Goal: Transaction & Acquisition: Purchase product/service

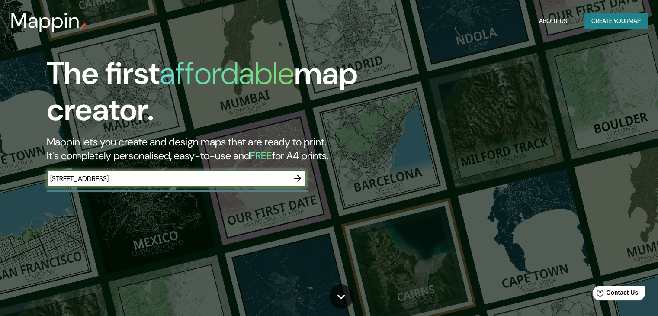
type input "[STREET_ADDRESS]"
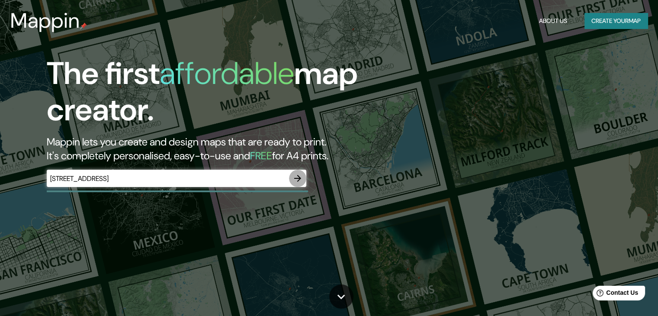
click at [300, 177] on icon "button" at bounding box center [297, 178] width 7 height 7
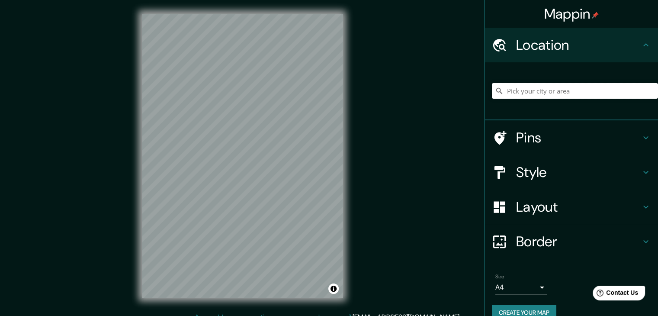
click at [546, 92] on input "Pick your city or area" at bounding box center [575, 91] width 166 height 16
paste input "[STREET_ADDRESS]"
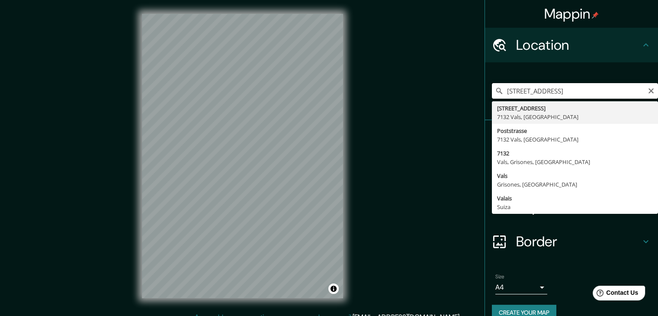
type input "[STREET_ADDRESS]"
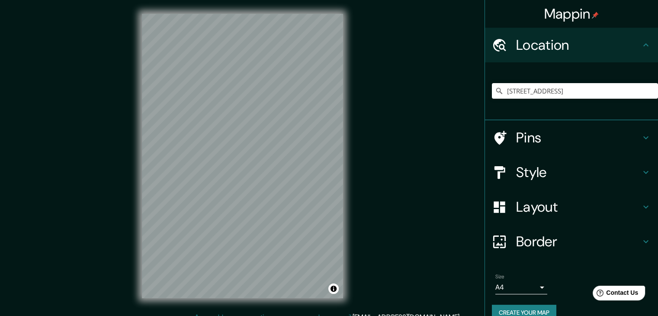
click at [535, 132] on h4 "Pins" at bounding box center [578, 137] width 125 height 17
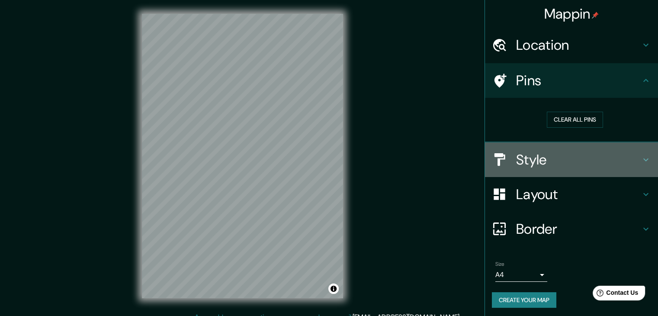
click at [533, 158] on h4 "Style" at bounding box center [578, 159] width 125 height 17
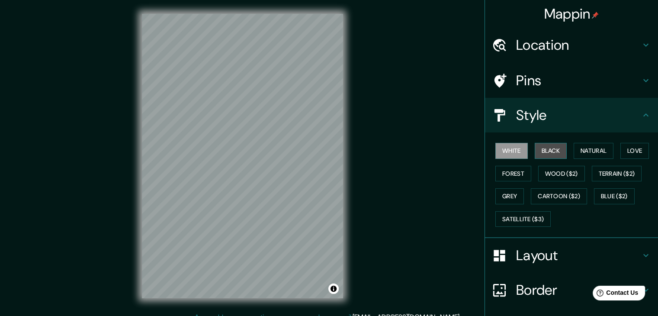
click at [553, 151] on button "Black" at bounding box center [551, 151] width 32 height 16
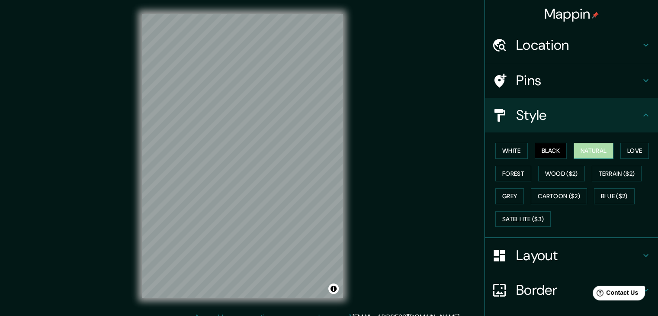
click at [585, 151] on button "Natural" at bounding box center [594, 151] width 40 height 16
click at [629, 148] on button "Love" at bounding box center [635, 151] width 29 height 16
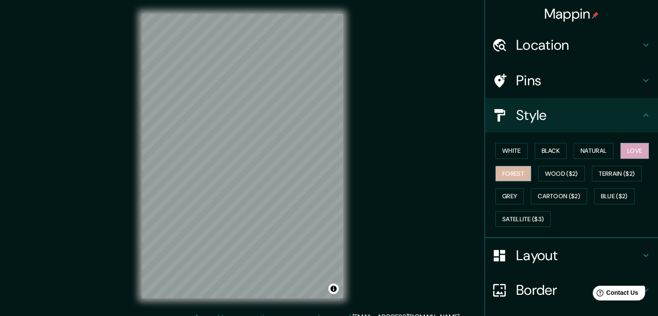
click at [514, 170] on button "Forest" at bounding box center [514, 174] width 36 height 16
click at [543, 174] on button "Wood ($2)" at bounding box center [562, 174] width 47 height 16
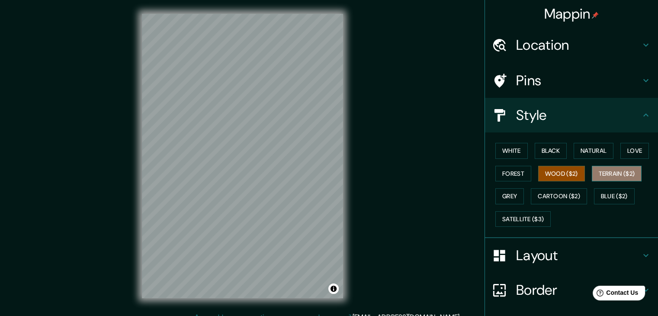
click at [606, 173] on button "Terrain ($2)" at bounding box center [617, 174] width 50 height 16
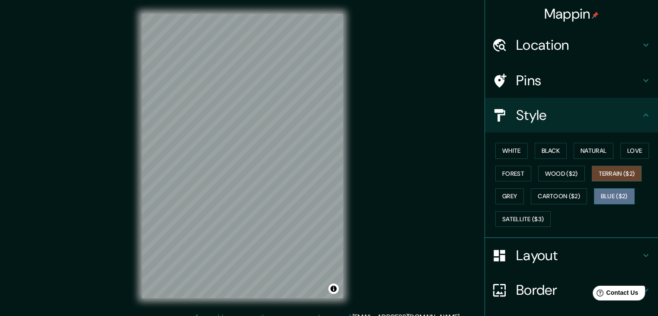
click at [608, 191] on button "Blue ($2)" at bounding box center [614, 196] width 41 height 16
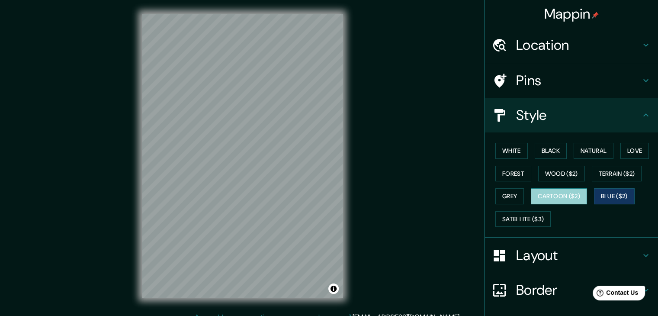
click at [559, 197] on button "Cartoon ($2)" at bounding box center [559, 196] width 56 height 16
click at [507, 195] on button "Grey" at bounding box center [510, 196] width 29 height 16
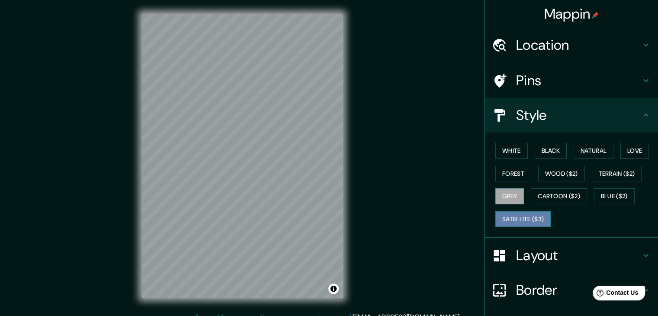
click at [521, 215] on button "Satellite ($3)" at bounding box center [523, 219] width 55 height 16
click at [555, 173] on button "Wood ($2)" at bounding box center [562, 174] width 47 height 16
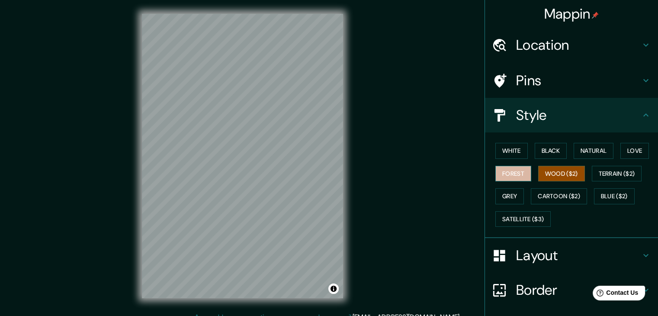
click at [510, 172] on button "Forest" at bounding box center [514, 174] width 36 height 16
click at [539, 175] on button "Wood ($2)" at bounding box center [562, 174] width 47 height 16
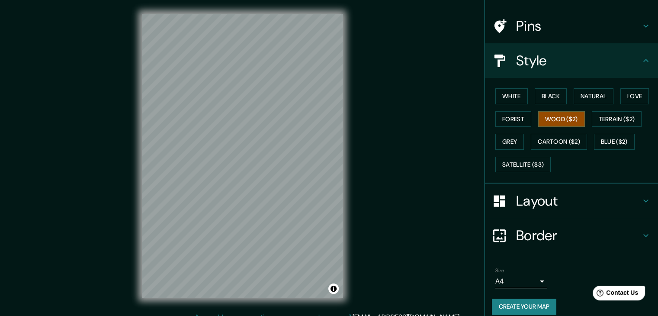
scroll to position [62, 0]
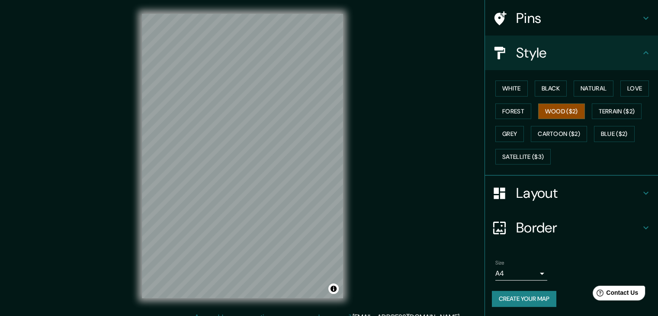
click at [539, 200] on h4 "Layout" at bounding box center [578, 192] width 125 height 17
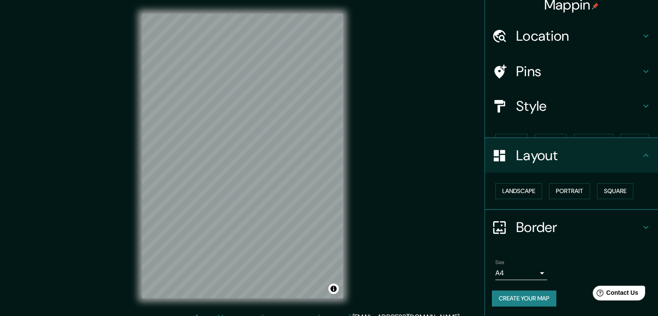
scroll to position [0, 0]
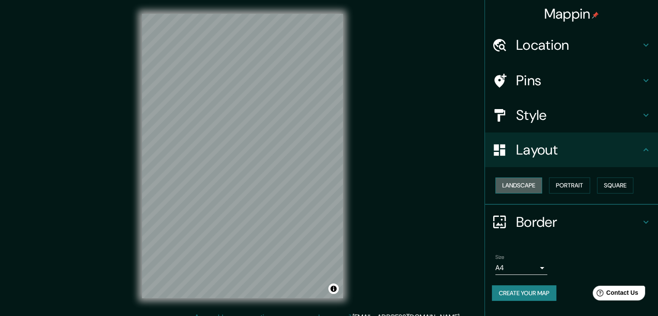
click at [528, 188] on button "Landscape" at bounding box center [519, 185] width 47 height 16
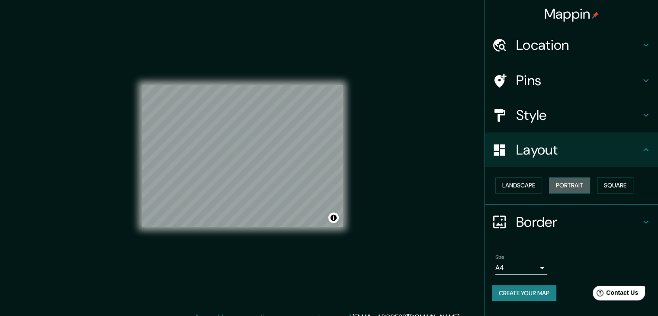
click at [568, 185] on button "Portrait" at bounding box center [569, 185] width 41 height 16
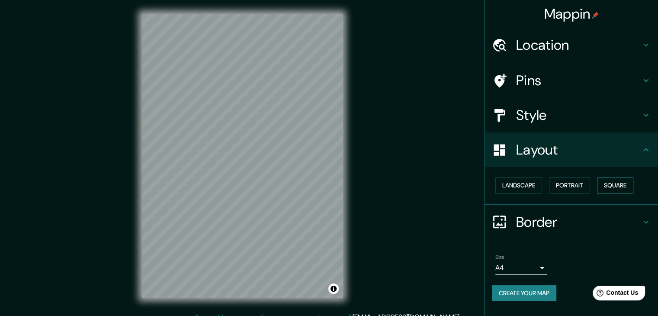
click at [608, 181] on button "Square" at bounding box center [615, 185] width 36 height 16
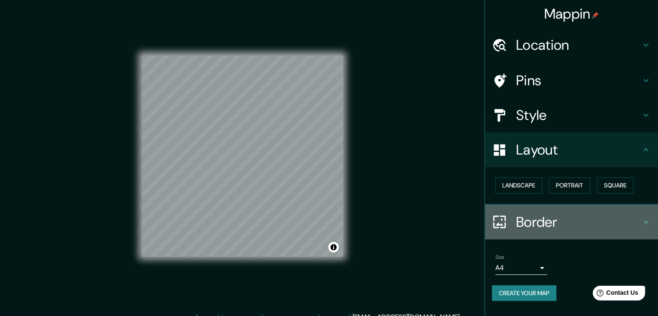
click at [531, 217] on h4 "Border" at bounding box center [578, 221] width 125 height 17
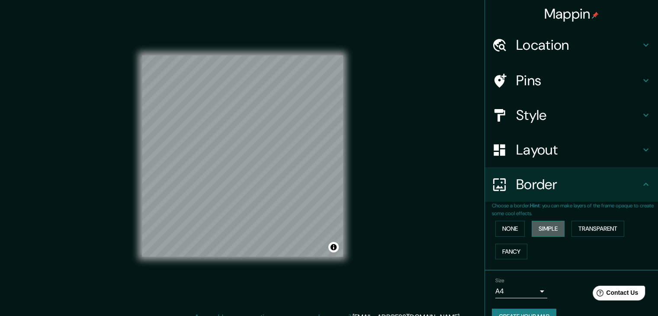
click at [539, 226] on button "Simple" at bounding box center [548, 229] width 33 height 16
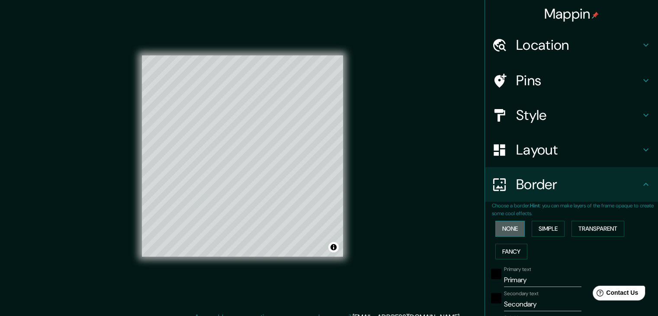
click at [501, 226] on button "None" at bounding box center [510, 229] width 29 height 16
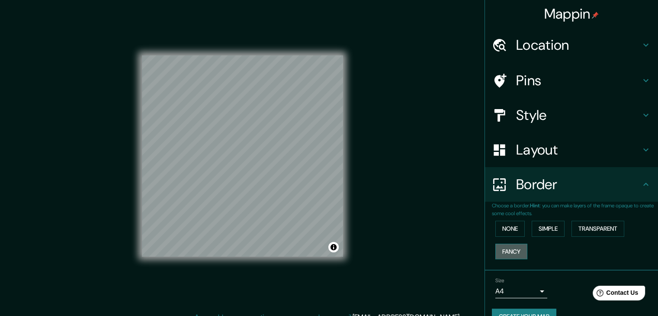
click at [506, 245] on button "Fancy" at bounding box center [512, 252] width 32 height 16
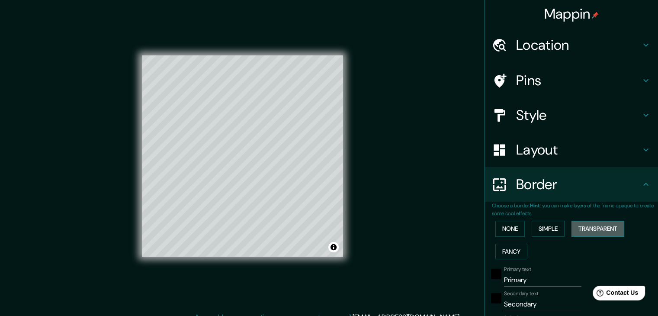
click at [583, 227] on button "Transparent" at bounding box center [598, 229] width 53 height 16
click at [511, 229] on button "None" at bounding box center [510, 229] width 29 height 16
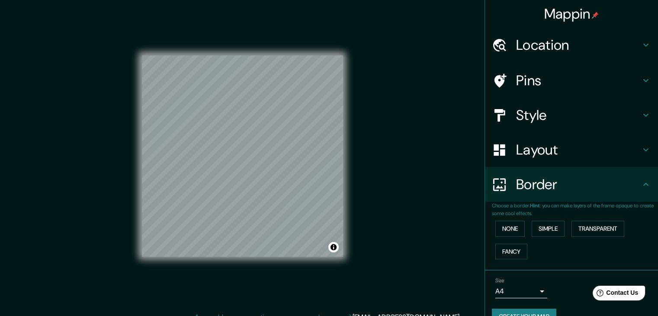
scroll to position [18, 0]
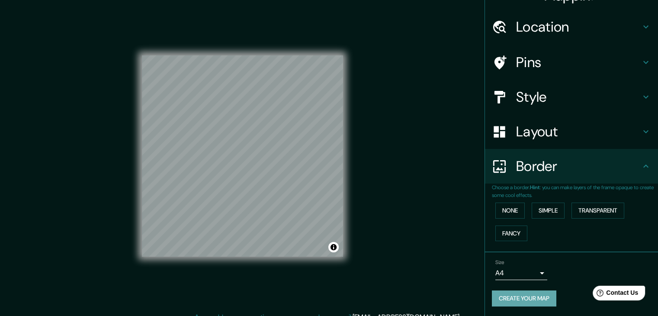
click at [524, 299] on button "Create your map" at bounding box center [524, 298] width 65 height 16
click at [519, 297] on button "Create your map" at bounding box center [524, 298] width 65 height 16
click at [334, 251] on button "Toggle attribution" at bounding box center [334, 247] width 10 height 10
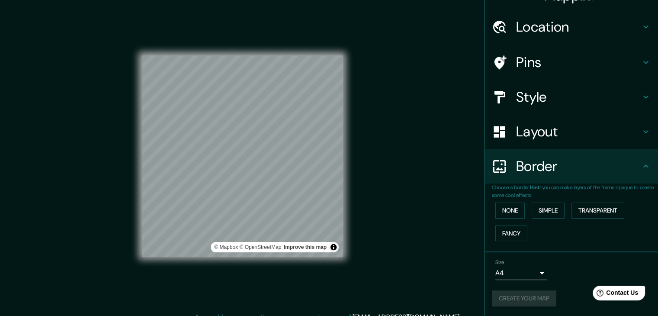
click at [373, 250] on div "Mappin Location [STREET_ADDRESS] Pins Style Layout Border Choose a border. Hint…" at bounding box center [329, 163] width 658 height 326
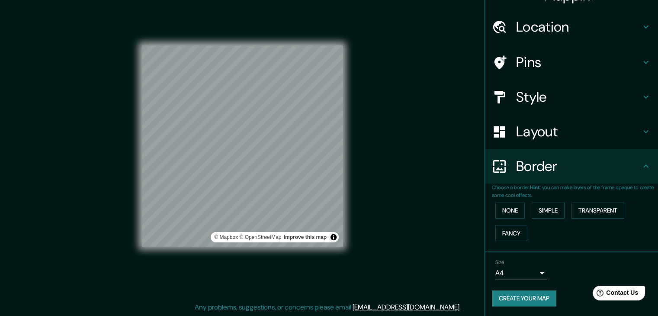
scroll to position [0, 0]
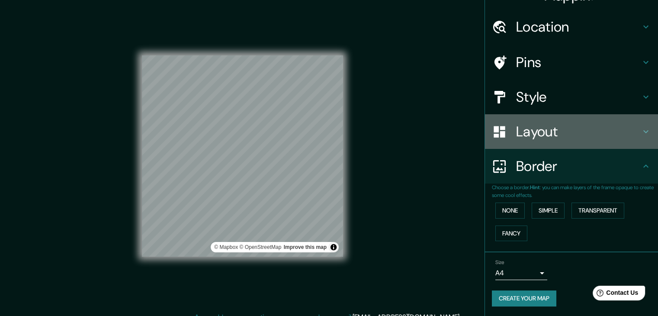
click at [528, 132] on h4 "Layout" at bounding box center [578, 131] width 125 height 17
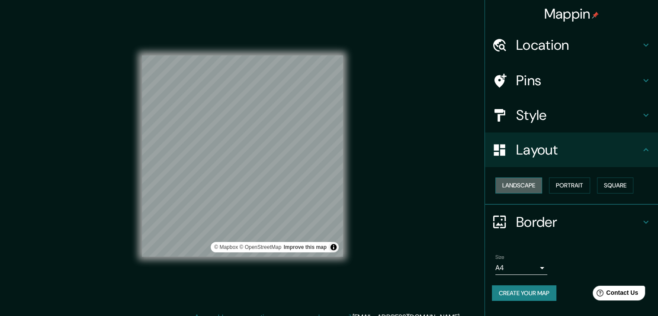
click at [529, 185] on button "Landscape" at bounding box center [519, 185] width 47 height 16
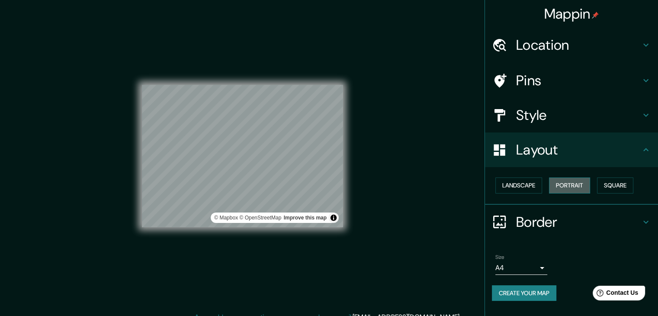
click at [556, 187] on button "Portrait" at bounding box center [569, 185] width 41 height 16
